Goal: Task Accomplishment & Management: Manage account settings

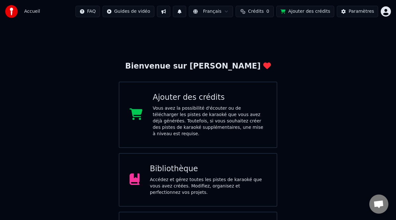
click at [218, 180] on div "Accédez et gérez toutes les pistes de karaoké que vous avez créées. Modifiez, o…" at bounding box center [208, 185] width 117 height 19
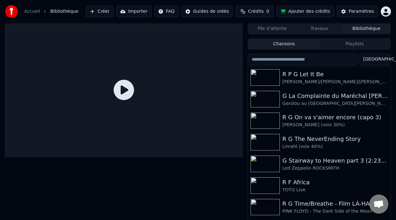
click at [358, 45] on button "Playlists" at bounding box center [354, 43] width 71 height 9
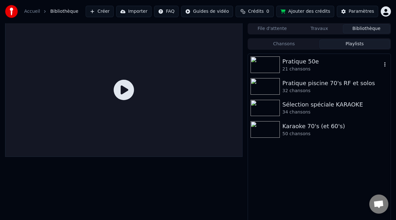
click at [315, 62] on div "Pratique 50e" at bounding box center [331, 61] width 99 height 9
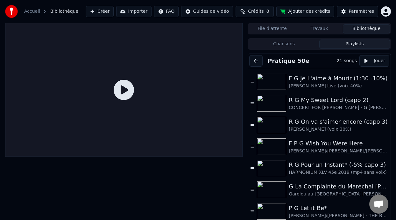
scroll to position [44, 0]
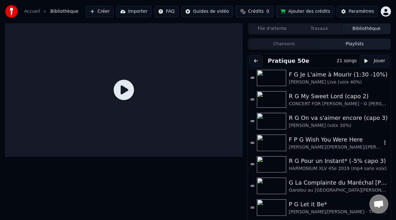
click at [319, 142] on div "F P G Wish You Were Here" at bounding box center [335, 139] width 93 height 9
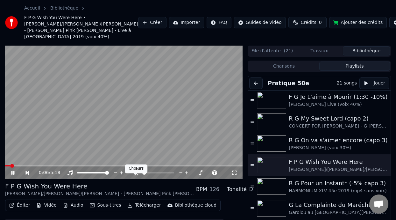
click at [136, 175] on icon at bounding box center [135, 172] width 6 height 5
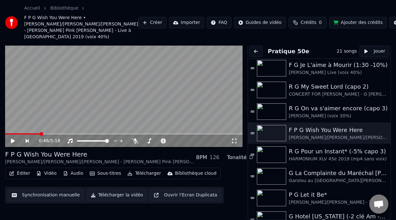
click at [12, 138] on icon at bounding box center [17, 140] width 14 height 5
click at [12, 137] on div "0:18 / 5:18" at bounding box center [123, 140] width 237 height 13
click at [12, 141] on icon at bounding box center [13, 140] width 4 height 4
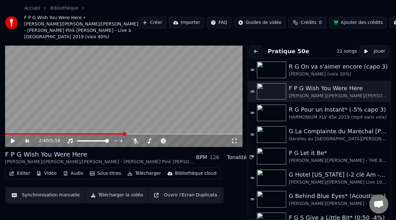
scroll to position [150, 0]
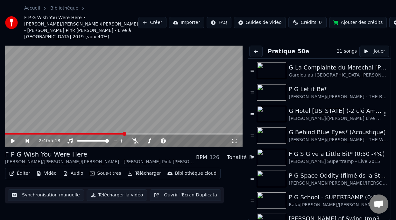
click at [330, 112] on div "G Hotel [US_STATE] (-2 clé Am -4%)" at bounding box center [335, 110] width 93 height 9
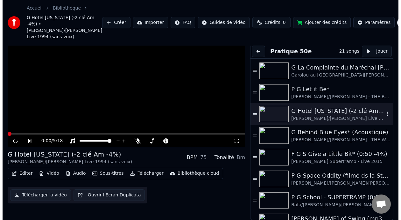
scroll to position [25, 0]
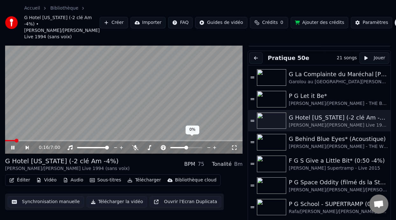
click at [183, 147] on span at bounding box center [178, 147] width 16 height 1
click at [164, 145] on icon at bounding box center [163, 147] width 5 height 5
click at [149, 145] on icon at bounding box center [149, 147] width 6 height 5
click at [170, 145] on span at bounding box center [172, 147] width 4 height 4
click at [169, 147] on span at bounding box center [164, 147] width 16 height 1
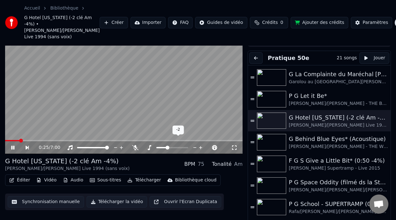
click at [167, 147] on span at bounding box center [161, 147] width 11 height 1
click at [12, 145] on icon at bounding box center [17, 147] width 14 height 5
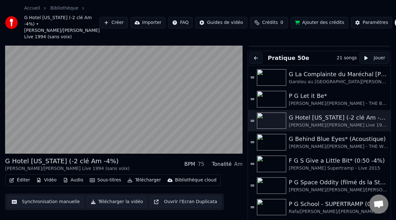
click at [23, 175] on button "Éditer" at bounding box center [20, 179] width 26 height 9
click at [24, 175] on button "Éditer" at bounding box center [20, 179] width 26 height 9
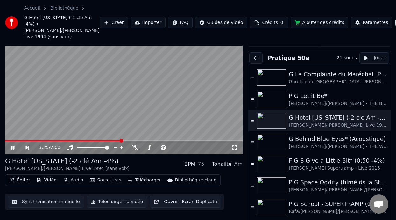
click at [13, 145] on icon at bounding box center [12, 147] width 3 height 4
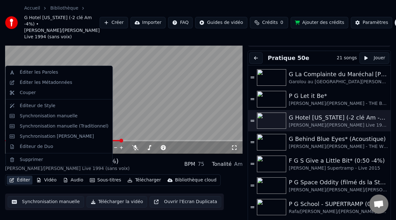
click at [24, 175] on button "Éditer" at bounding box center [20, 179] width 26 height 9
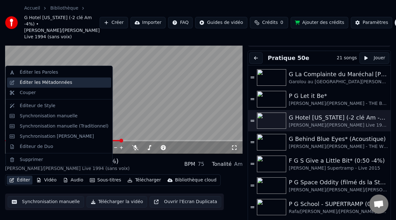
click at [65, 83] on div "Éditer les Métadonnées" at bounding box center [46, 82] width 53 height 6
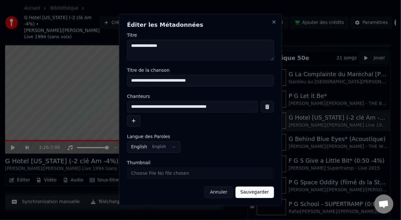
click at [131, 81] on input "**********" at bounding box center [200, 80] width 147 height 11
type input "**********"
click at [255, 192] on button "Sauvegarder" at bounding box center [255, 191] width 39 height 11
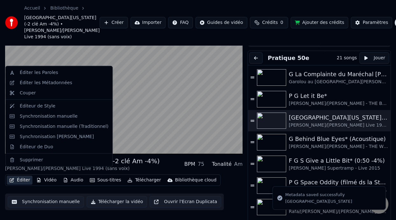
click at [22, 175] on button "Éditer" at bounding box center [20, 179] width 26 height 9
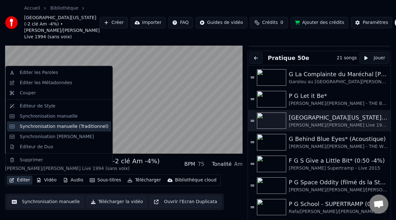
click at [79, 125] on div "Synchronisation manuelle (Traditionnel)" at bounding box center [64, 126] width 89 height 6
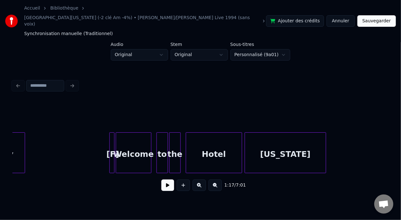
scroll to position [0, 11407]
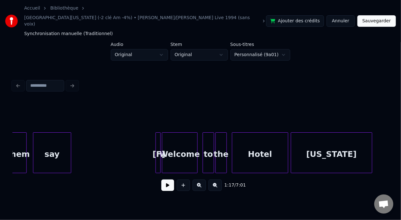
click at [159, 136] on div at bounding box center [160, 152] width 2 height 40
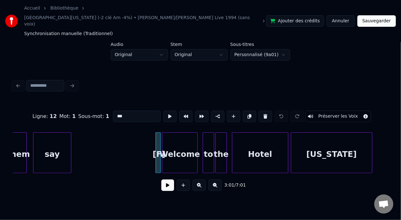
click at [113, 110] on input "***" at bounding box center [137, 115] width 48 height 11
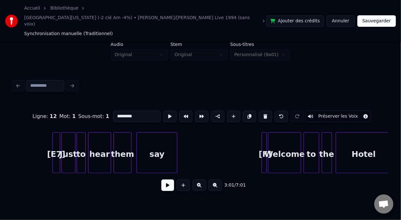
scroll to position [0, 16234]
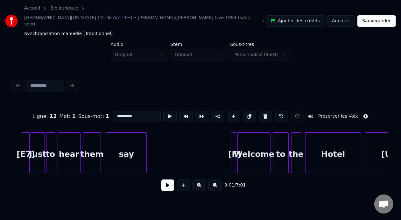
click at [236, 138] on div "[F]" at bounding box center [234, 153] width 6 height 43
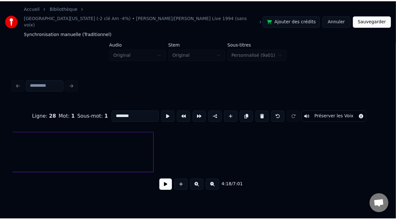
scroll to position [0, 26117]
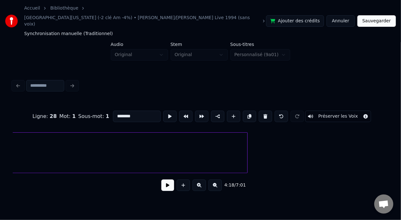
type input "********"
click at [382, 15] on button "Sauvegarder" at bounding box center [376, 20] width 39 height 11
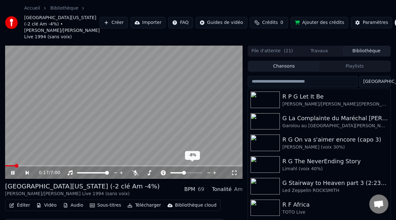
click at [183, 172] on span at bounding box center [176, 172] width 13 height 1
click at [185, 171] on span at bounding box center [185, 173] width 4 height 4
click at [136, 184] on div "R G Hotel [US_STATE] (-2 clé Am -4%) [PERSON_NAME]/[PERSON_NAME] Live 1994 (san…" at bounding box center [123, 188] width 237 height 15
click at [163, 170] on icon at bounding box center [163, 172] width 6 height 5
click at [28, 201] on button "Éditer" at bounding box center [20, 205] width 26 height 9
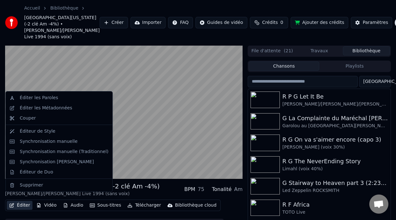
click at [26, 201] on button "Éditer" at bounding box center [20, 205] width 26 height 9
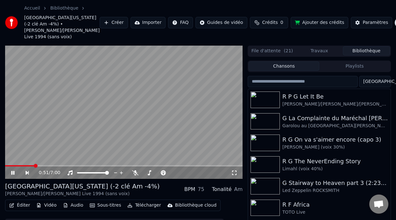
click at [14, 169] on div "0:51 / 7:00" at bounding box center [124, 172] width 232 height 6
click at [13, 170] on icon at bounding box center [17, 172] width 14 height 5
click at [24, 201] on button "Éditer" at bounding box center [20, 205] width 26 height 9
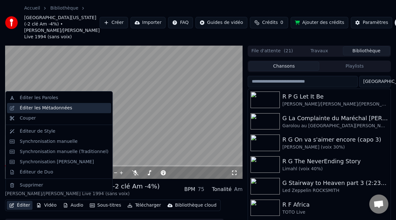
click at [63, 109] on div "Éditer les Métadonnées" at bounding box center [46, 108] width 53 height 6
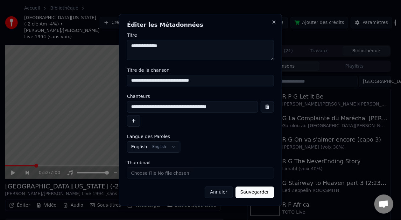
click at [200, 81] on input "**********" at bounding box center [200, 80] width 147 height 11
type input "**********"
click at [256, 193] on button "Sauvegarder" at bounding box center [255, 191] width 39 height 11
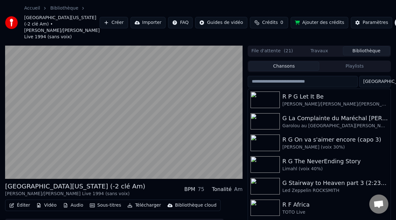
scroll to position [27, 0]
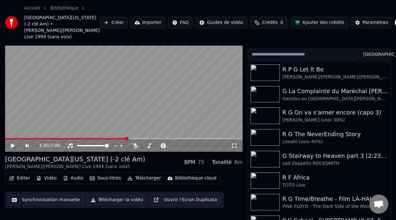
click at [12, 143] on icon at bounding box center [13, 145] width 4 height 4
click at [136, 143] on icon at bounding box center [135, 145] width 6 height 5
click at [76, 130] on video at bounding box center [123, 85] width 237 height 134
click at [76, 138] on span at bounding box center [40, 138] width 71 height 1
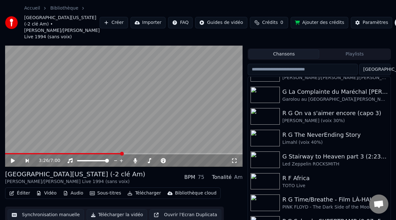
scroll to position [0, 0]
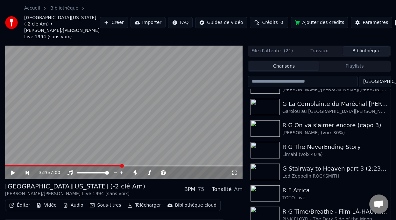
click at [353, 61] on button "Playlists" at bounding box center [354, 65] width 71 height 9
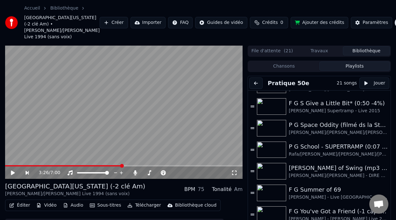
scroll to position [239, 0]
